Goal: Find specific page/section: Find specific page/section

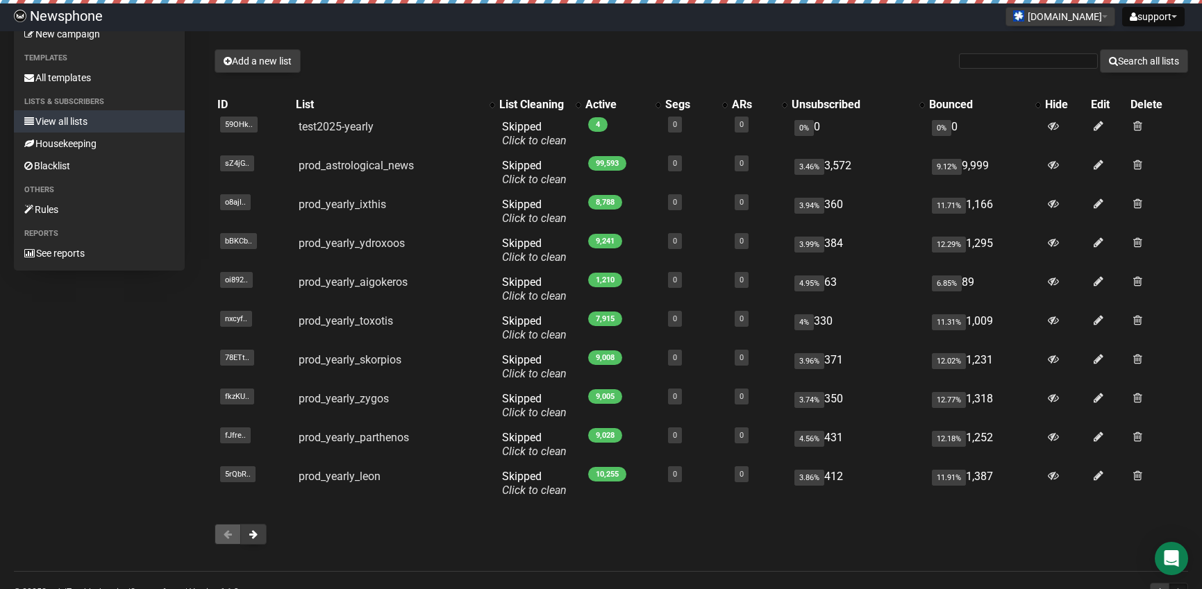
scroll to position [39, 0]
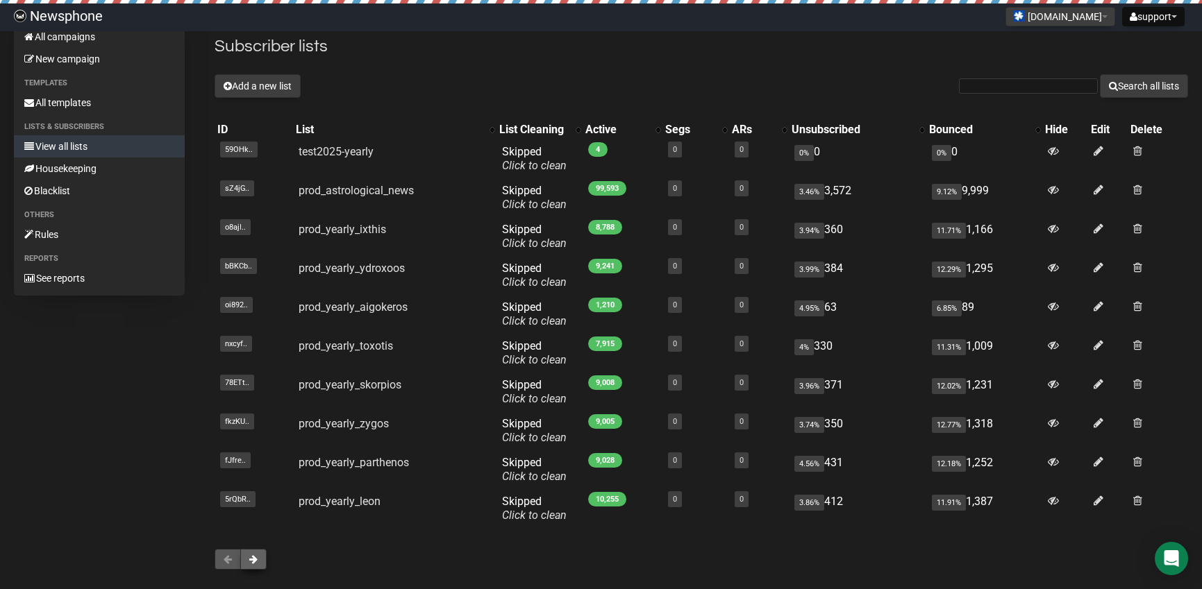
click at [261, 565] on button at bounding box center [253, 559] width 26 height 21
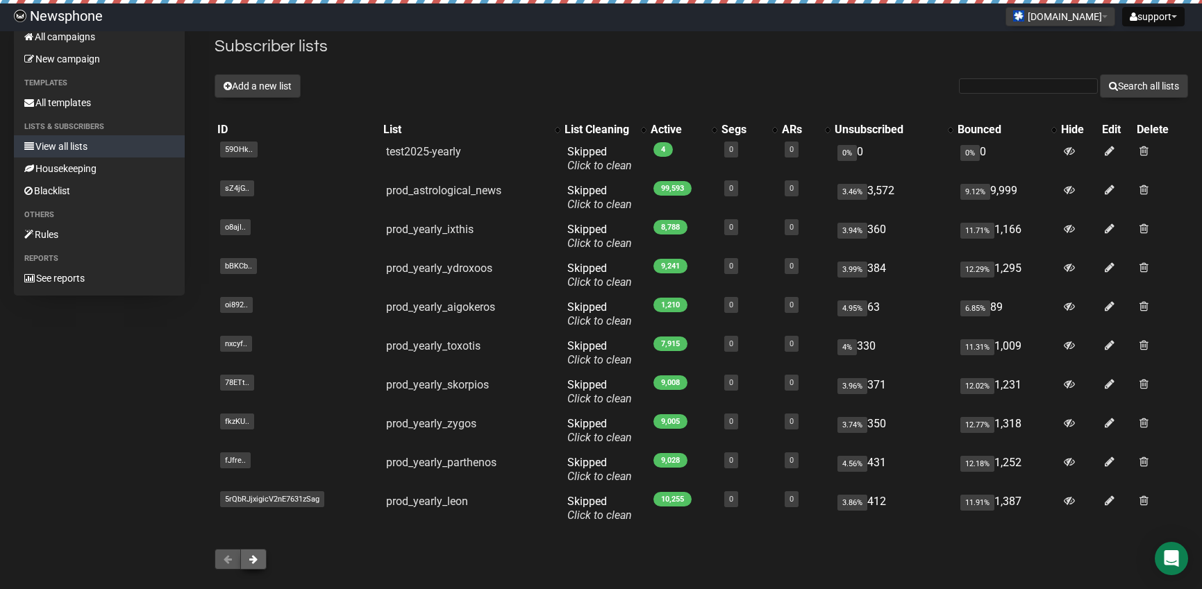
click at [249, 556] on button at bounding box center [253, 559] width 26 height 21
click at [253, 561] on span at bounding box center [253, 560] width 8 height 10
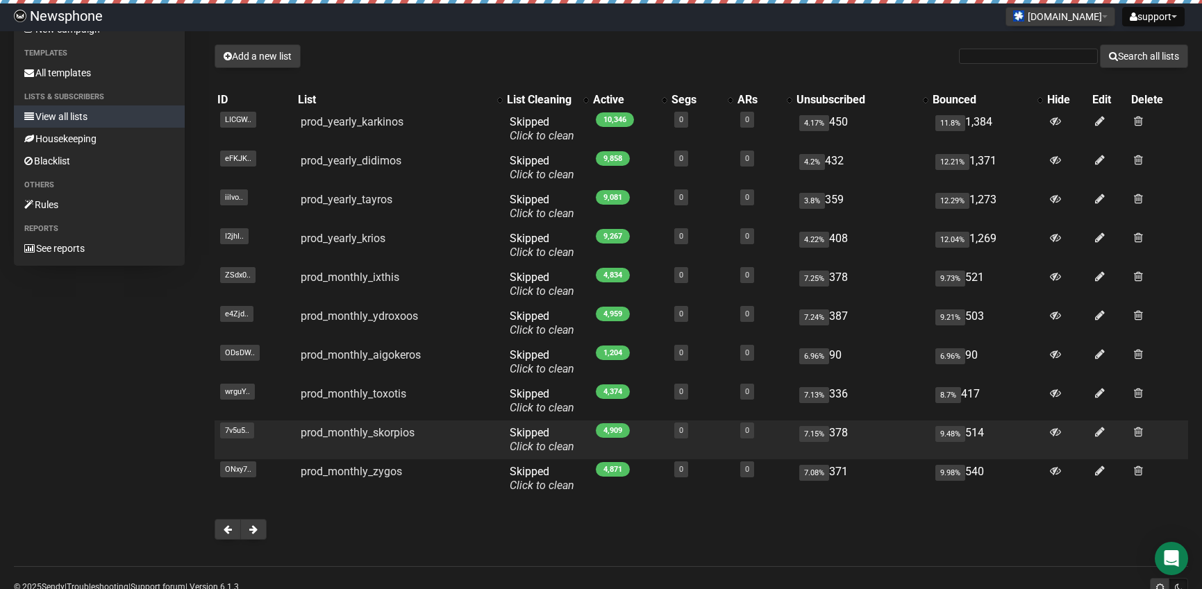
scroll to position [69, 0]
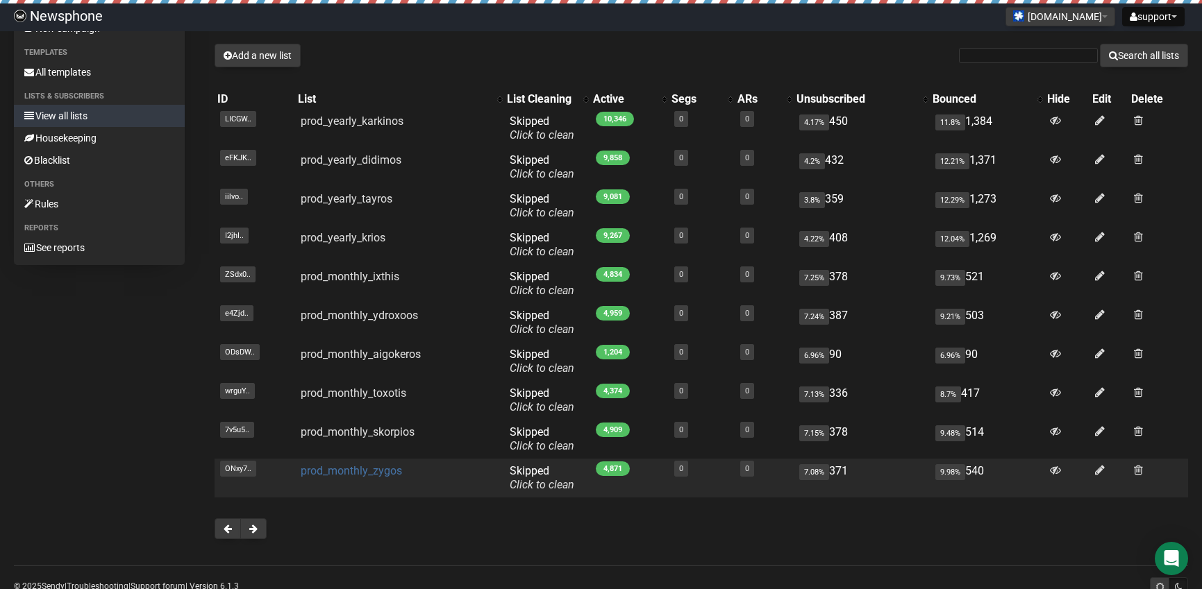
click at [373, 470] on link "prod_monthly_zygos" at bounding box center [351, 470] width 101 height 13
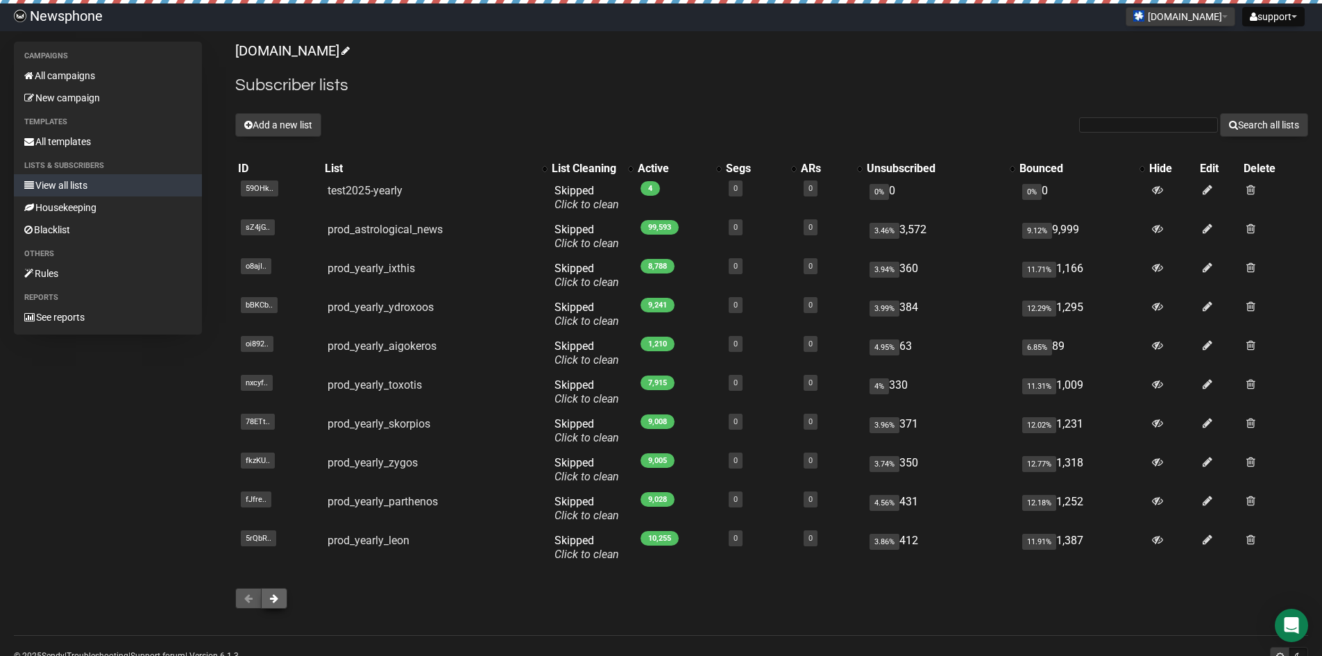
click at [272, 605] on button at bounding box center [274, 598] width 26 height 21
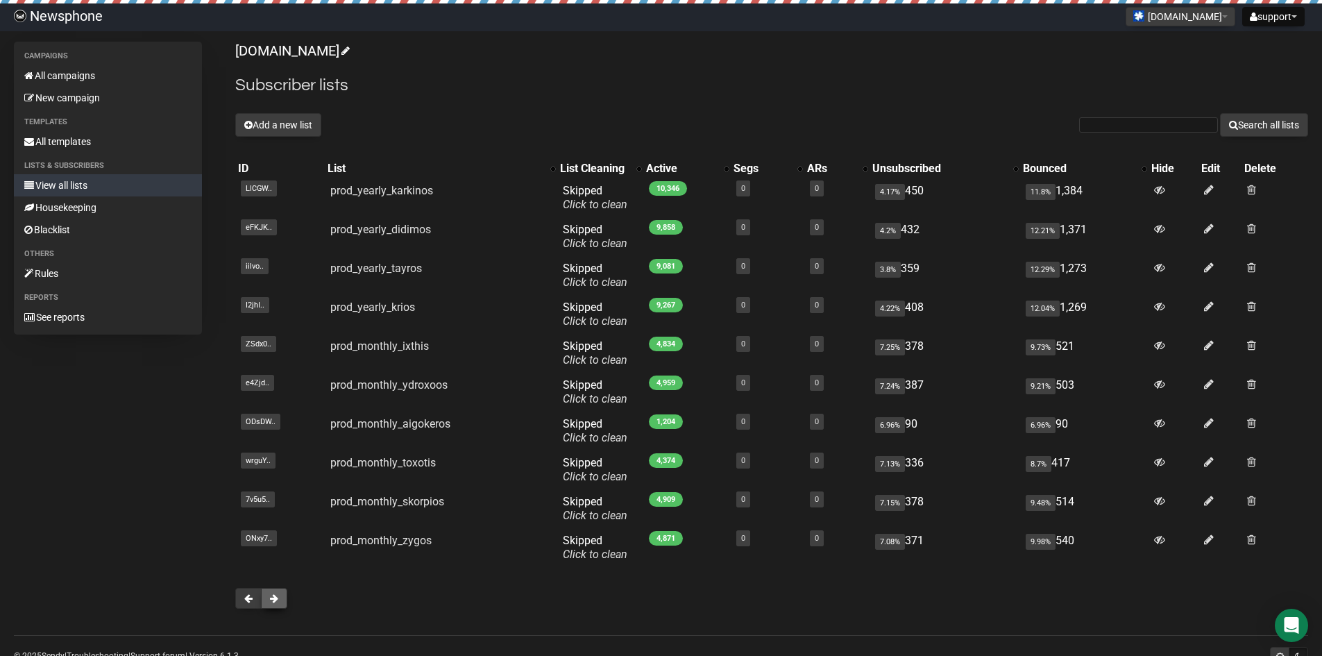
click at [283, 596] on button at bounding box center [274, 598] width 26 height 21
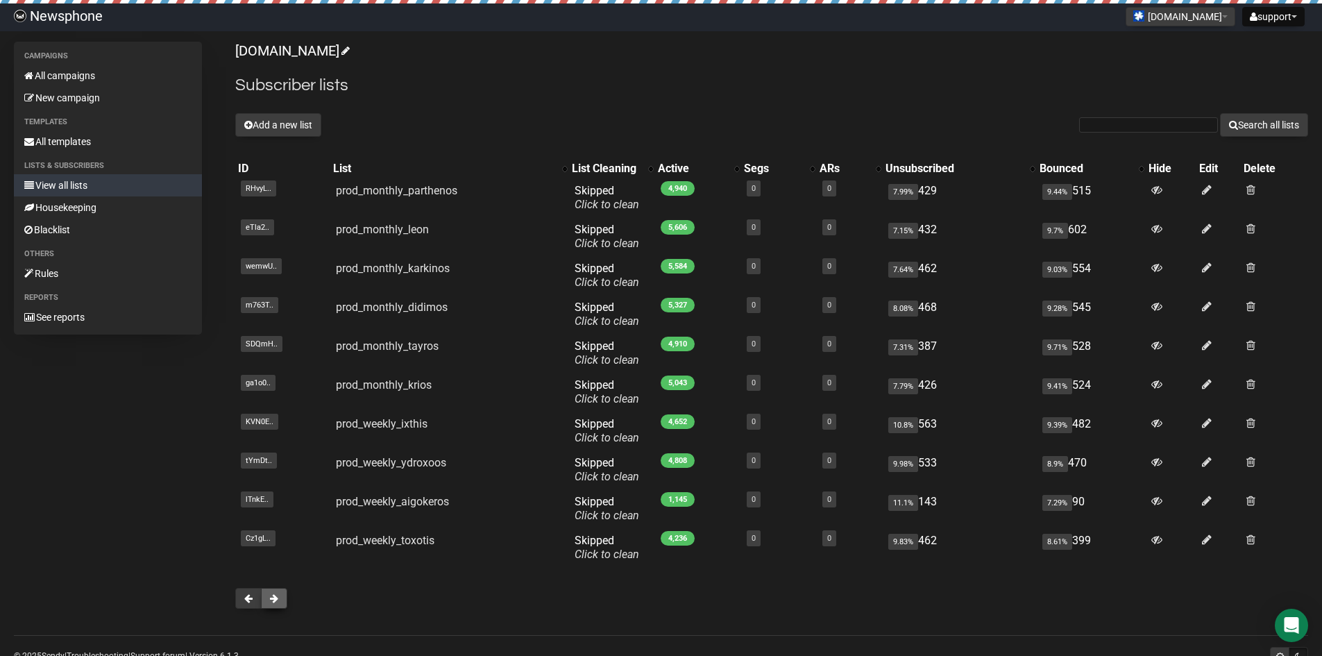
click at [277, 598] on span at bounding box center [274, 599] width 8 height 10
click at [274, 589] on button at bounding box center [274, 598] width 26 height 21
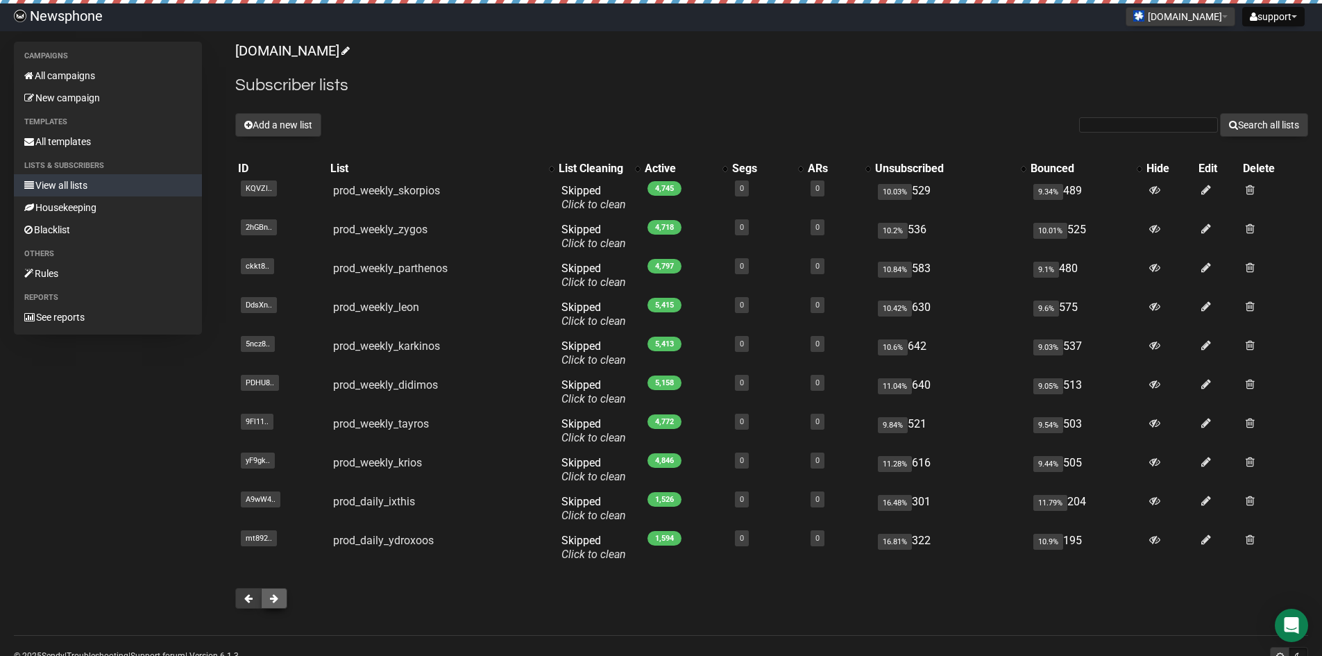
click at [277, 599] on span at bounding box center [274, 599] width 8 height 10
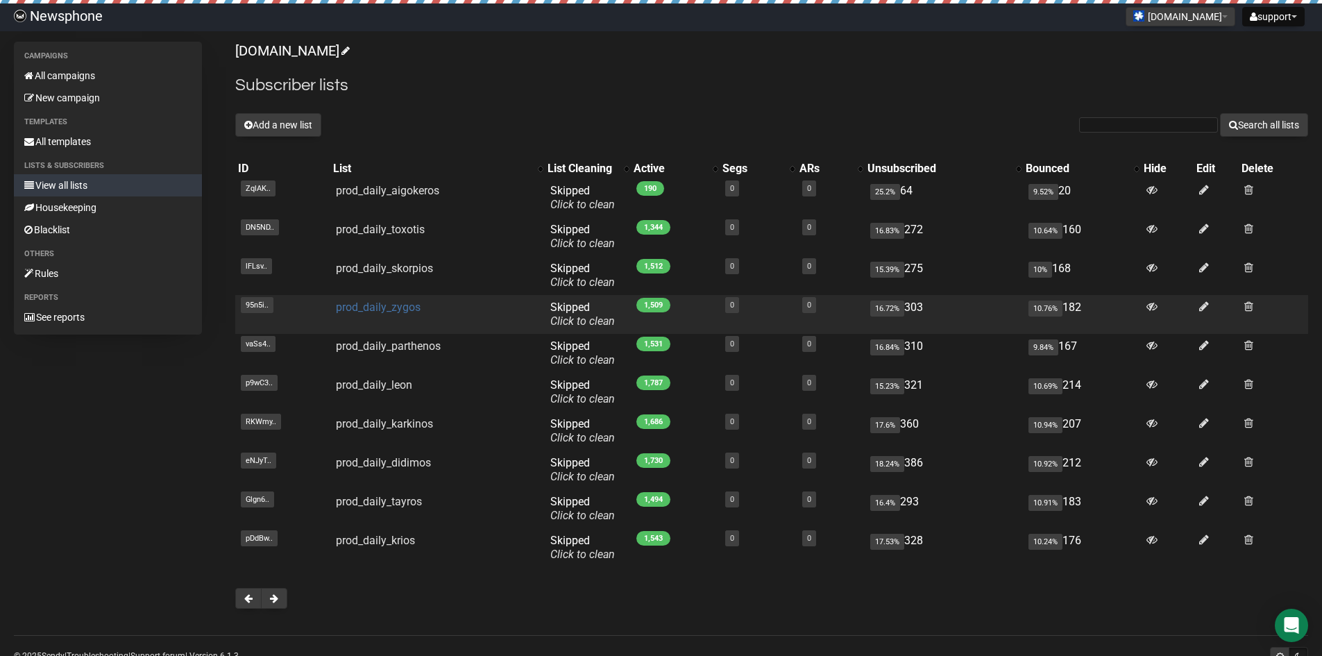
click at [394, 305] on link "prod_daily_zygos" at bounding box center [378, 307] width 85 height 13
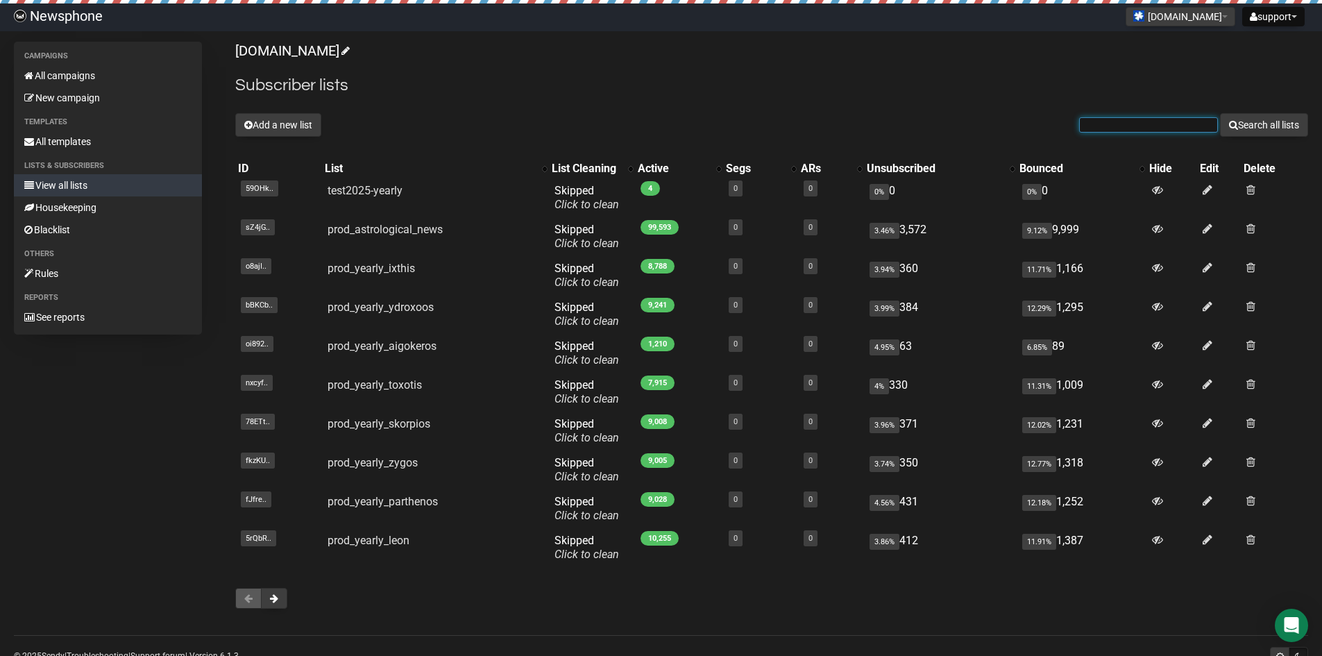
click at [1116, 126] on input "text" at bounding box center [1148, 124] width 139 height 15
type input "prod_monthly"
click at [1220, 113] on button "Search all lists" at bounding box center [1264, 125] width 88 height 24
click at [1121, 120] on input "text" at bounding box center [1148, 124] width 139 height 15
type input "prod_year"
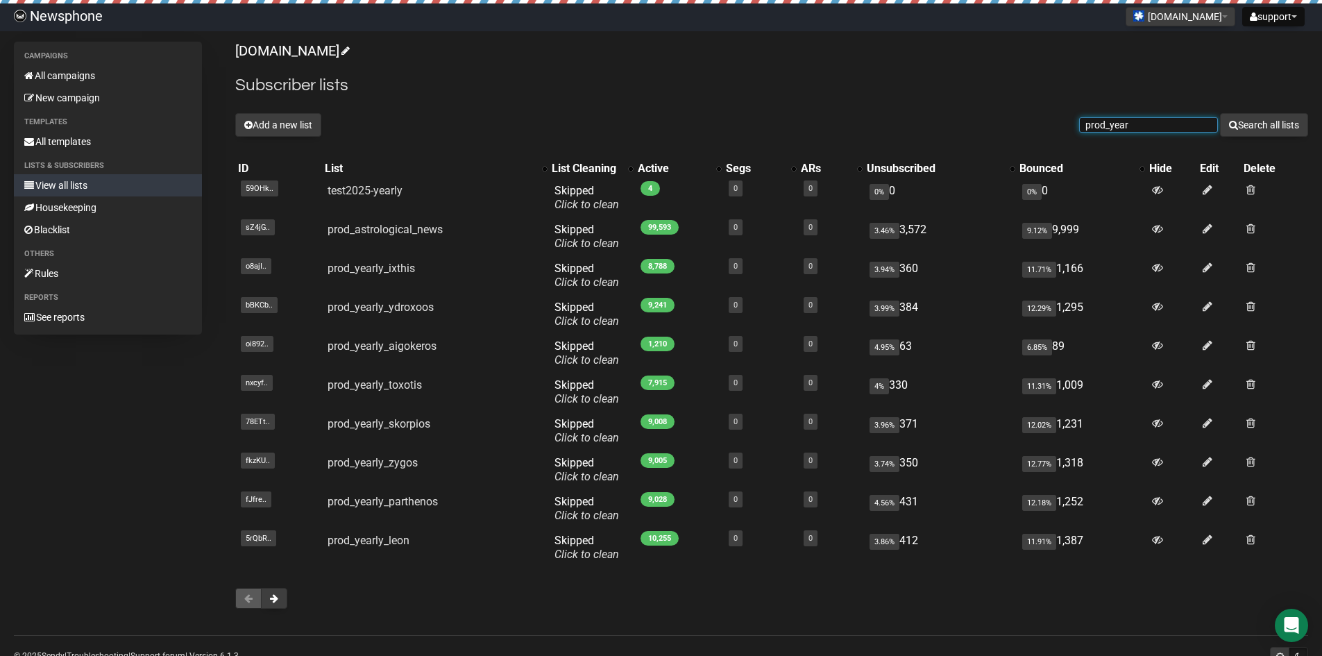
click at [1220, 113] on button "Search all lists" at bounding box center [1264, 125] width 88 height 24
click at [1163, 128] on input "text" at bounding box center [1148, 124] width 139 height 15
type input "prod_weekly"
click at [1220, 113] on button "Search all lists" at bounding box center [1264, 125] width 88 height 24
drag, startPoint x: 0, startPoint y: 0, endPoint x: 1196, endPoint y: 131, distance: 1203.2
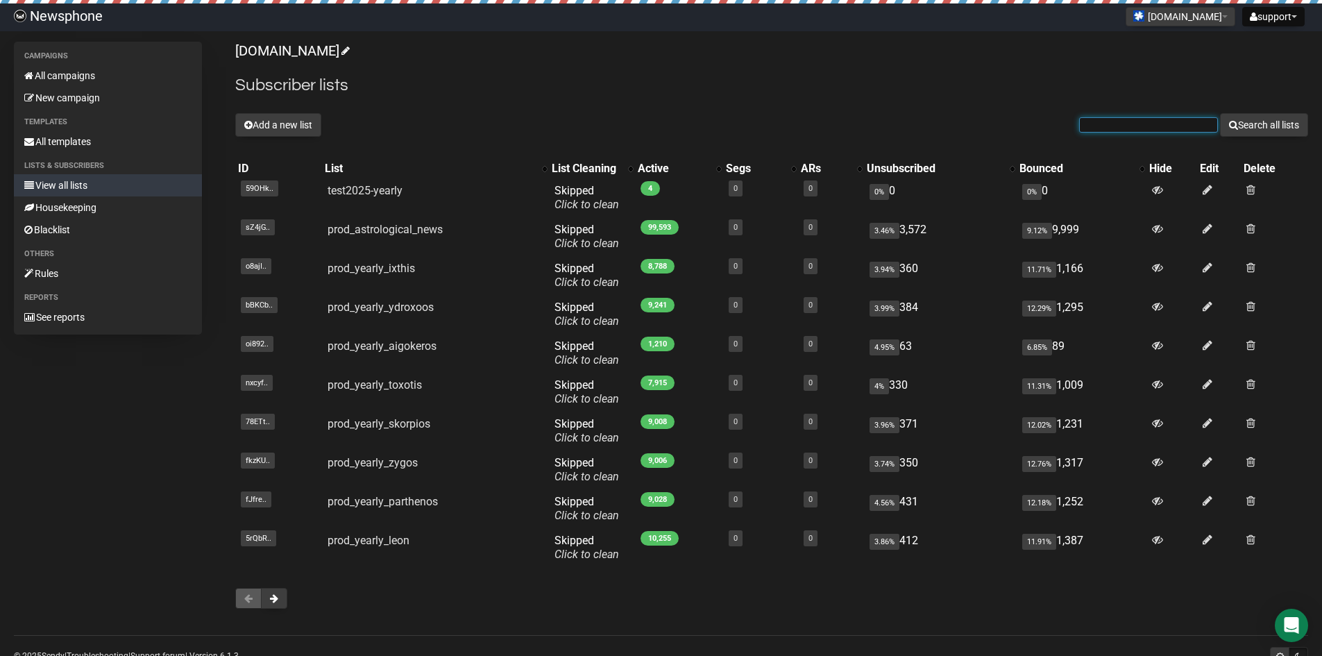
click at [1196, 131] on input "text" at bounding box center [1148, 124] width 139 height 15
type input "astrologi"
click at [1220, 113] on button "Search all lists" at bounding box center [1264, 125] width 88 height 24
click at [1141, 121] on input "text" at bounding box center [1148, 124] width 139 height 15
type input "astrolog"
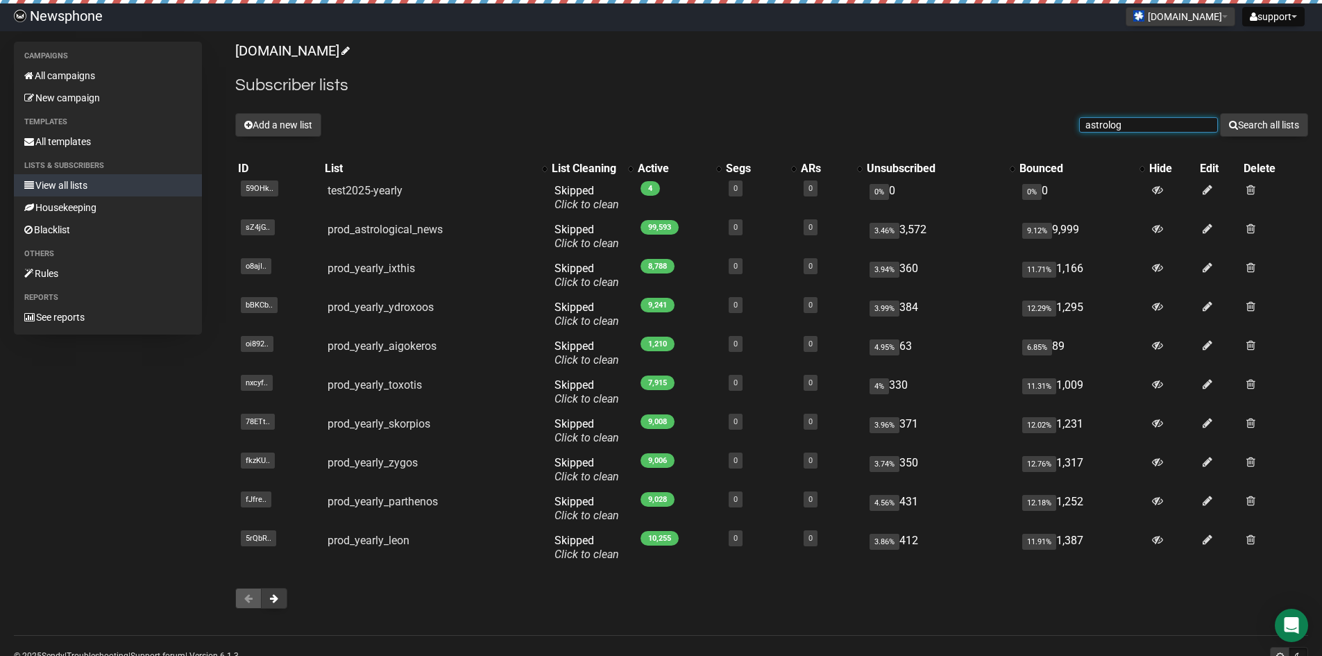
click at [1220, 113] on button "Search all lists" at bounding box center [1264, 125] width 88 height 24
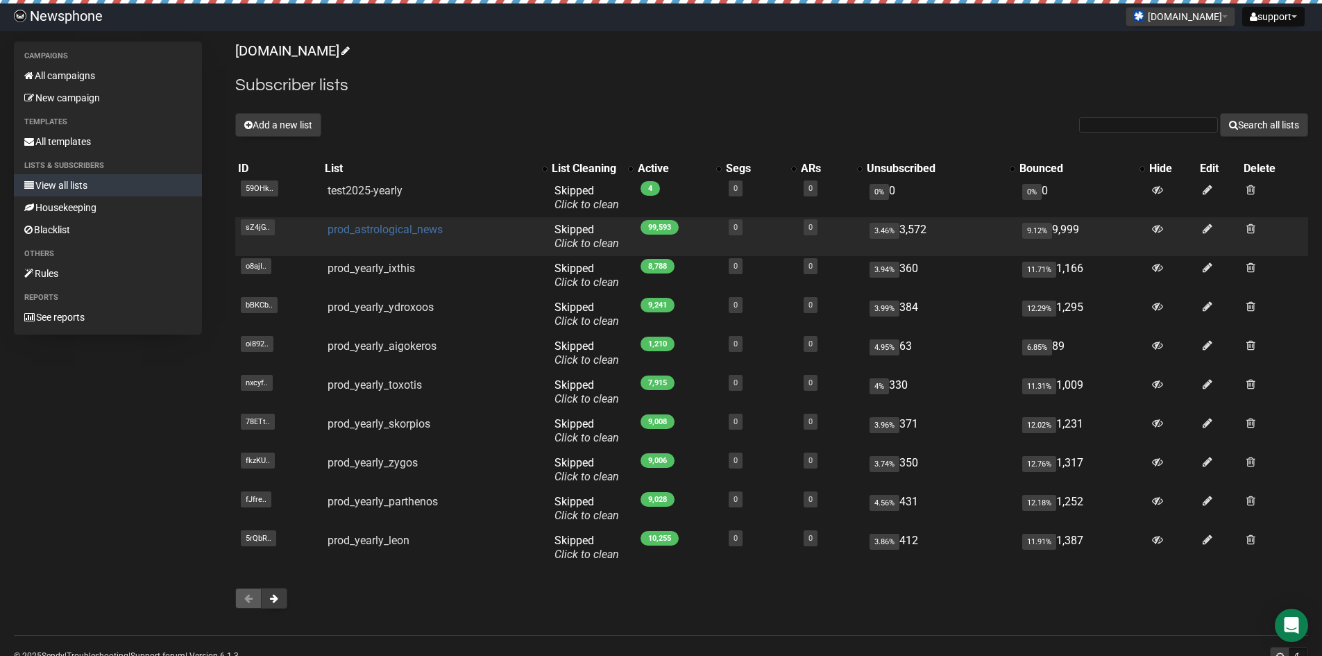
click at [411, 233] on link "prod_astrological_news" at bounding box center [385, 229] width 115 height 13
